Goal: Check status: Check status

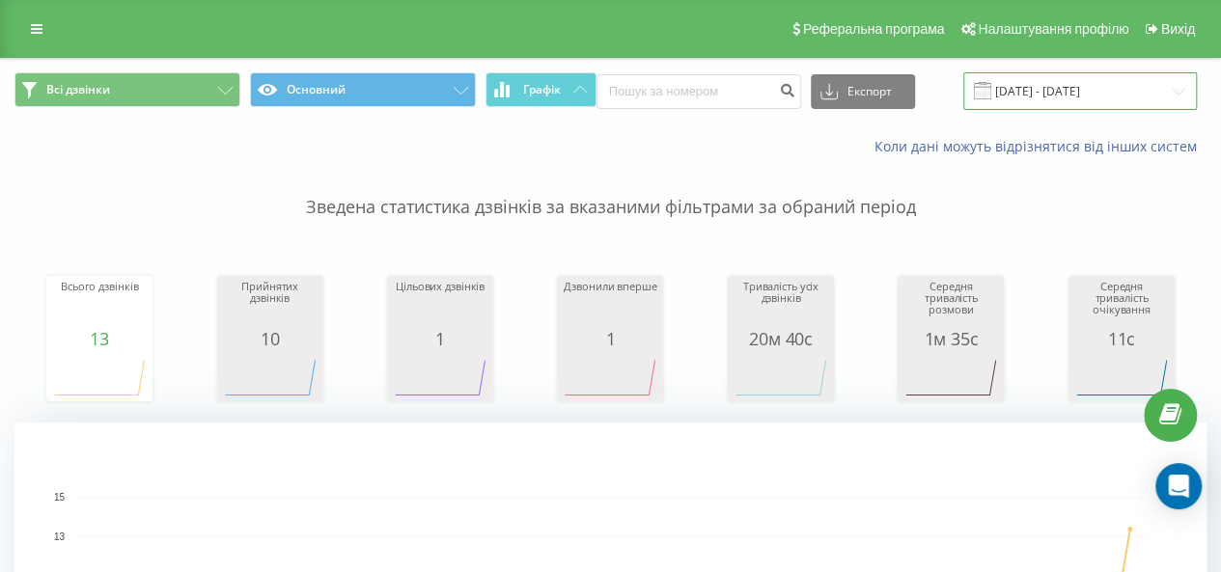
click at [1089, 102] on input "[DATE] - [DATE]" at bounding box center [1080, 91] width 234 height 38
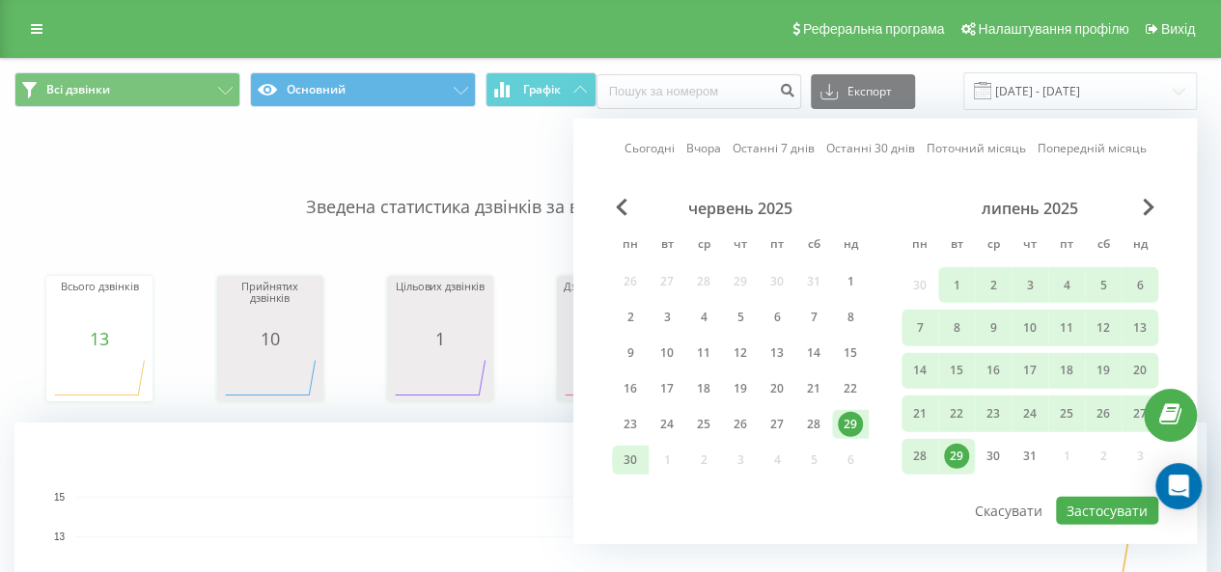
click at [647, 145] on link "Сьогодні" at bounding box center [650, 148] width 50 height 18
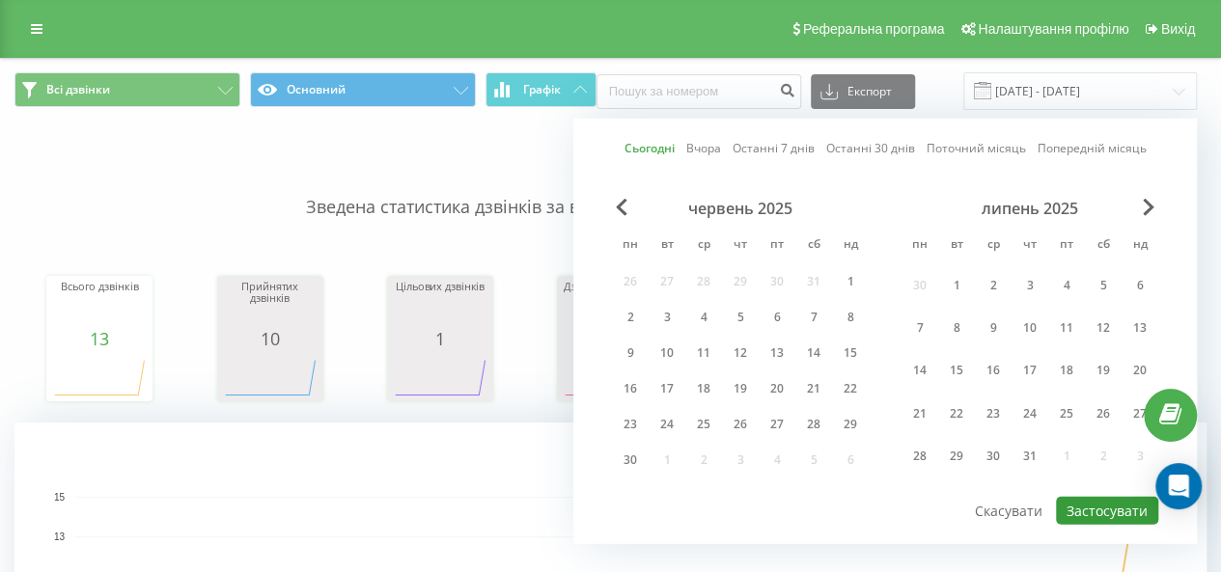
click at [1094, 505] on button "Застосувати" at bounding box center [1107, 511] width 102 height 28
type input "[DATE] - [DATE]"
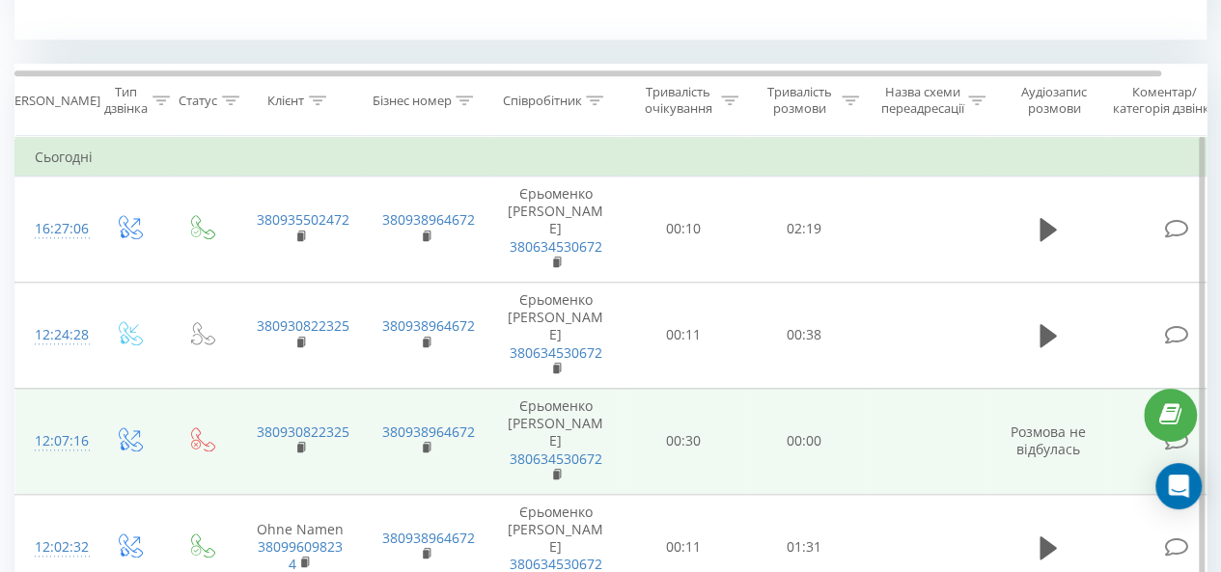
scroll to position [772, 0]
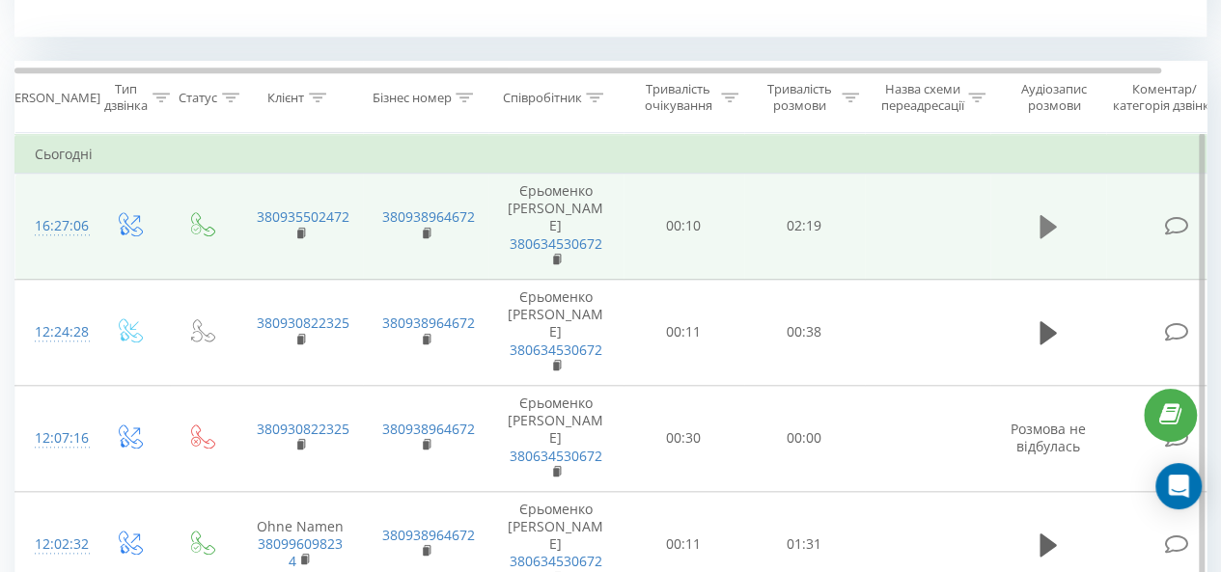
click at [1060, 212] on button at bounding box center [1048, 226] width 29 height 29
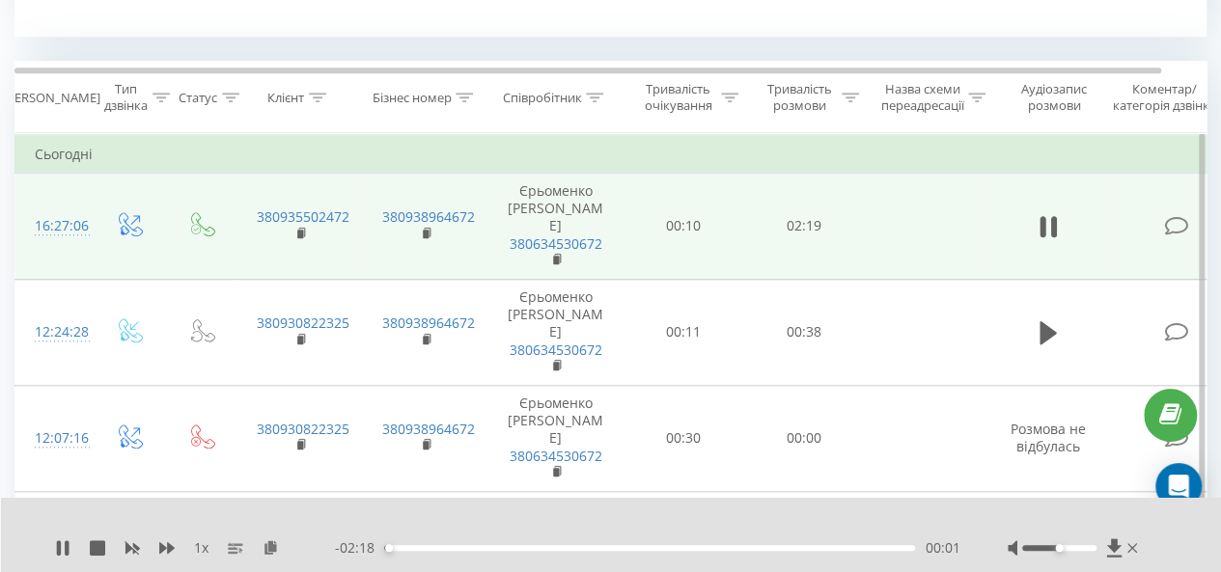
click at [1085, 544] on div at bounding box center [1075, 548] width 134 height 19
click at [1084, 551] on div at bounding box center [1059, 548] width 74 height 6
click at [1089, 549] on div at bounding box center [1059, 548] width 74 height 6
click at [1095, 549] on div "Accessibility label" at bounding box center [1097, 548] width 8 height 8
click at [490, 548] on div "00:28" at bounding box center [649, 548] width 531 height 6
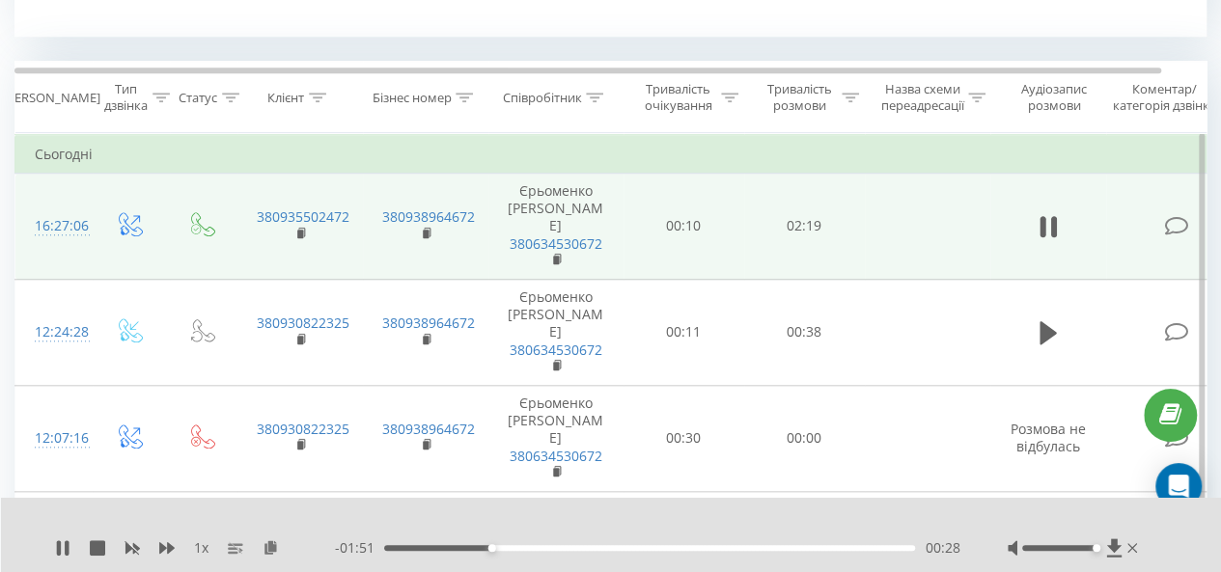
click at [465, 551] on div "- 01:51 00:28 00:28" at bounding box center [647, 548] width 625 height 19
click at [432, 549] on div "00:31" at bounding box center [649, 548] width 531 height 6
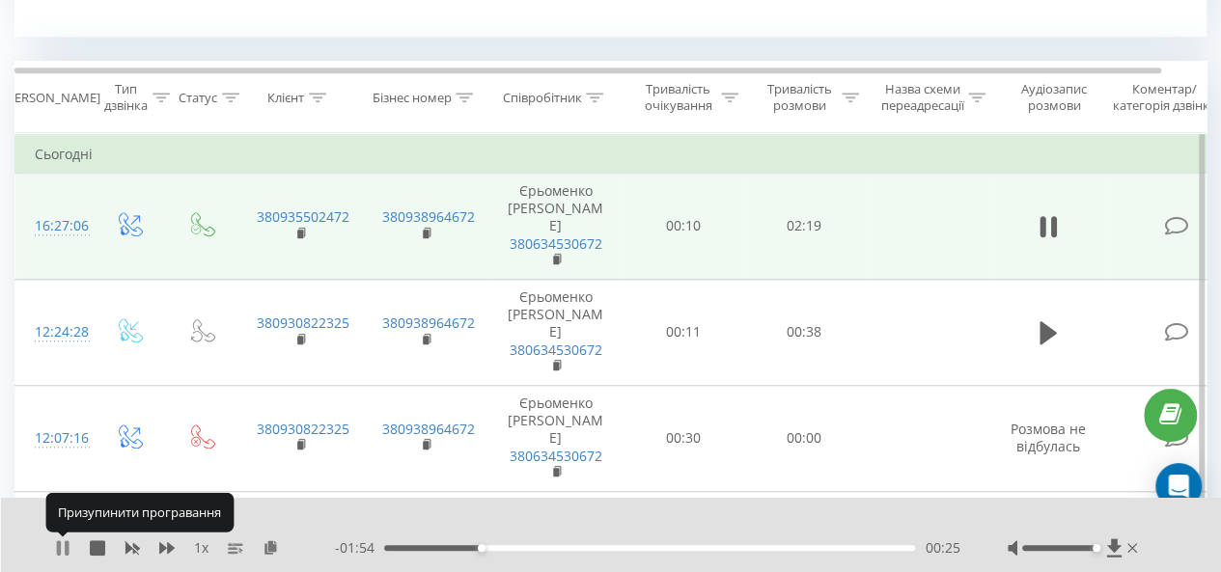
click at [60, 549] on icon at bounding box center [59, 548] width 4 height 15
